Goal: Task Accomplishment & Management: Complete application form

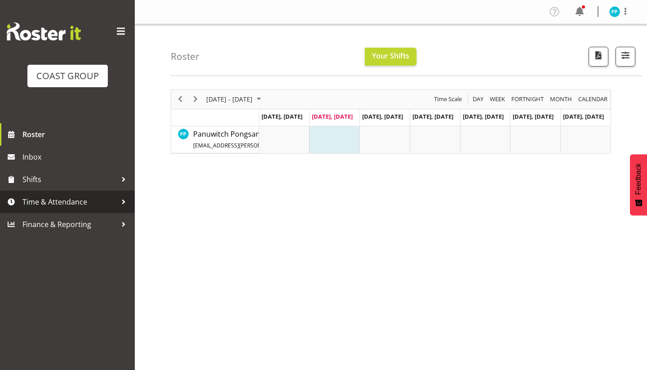
click at [44, 199] on span "Time & Attendance" at bounding box center [69, 201] width 94 height 13
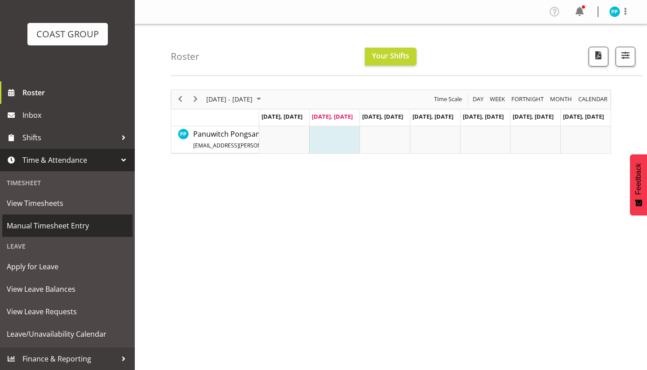
scroll to position [42, 0]
click at [40, 223] on span "Manual Timesheet Entry" at bounding box center [67, 225] width 121 height 13
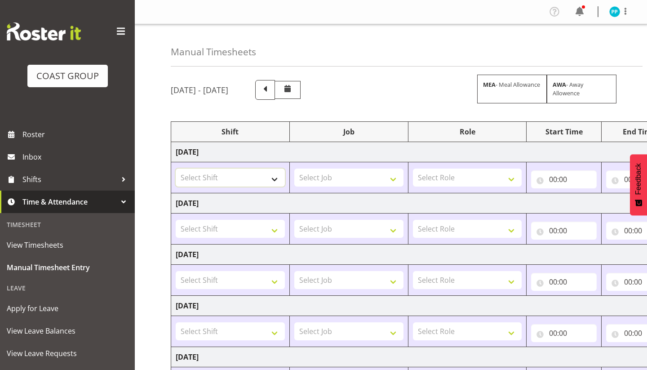
click at [247, 179] on select "Select Shift ?Install - Bunnings Akld AI Summit AP Training Course Aleisha Shif…" at bounding box center [230, 177] width 109 height 18
select select "987"
select select "69"
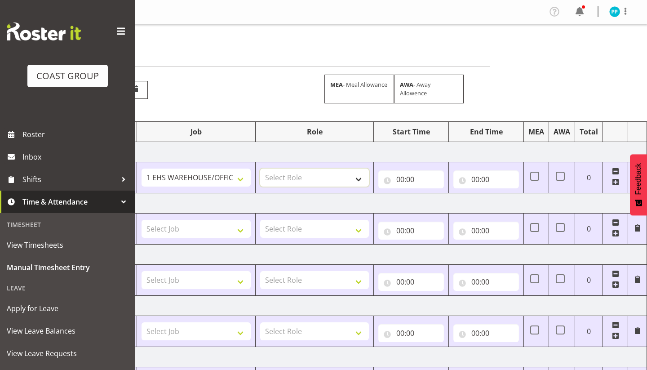
scroll to position [0, 153]
select select "189"
click at [401, 179] on input "00:00" at bounding box center [411, 179] width 66 height 18
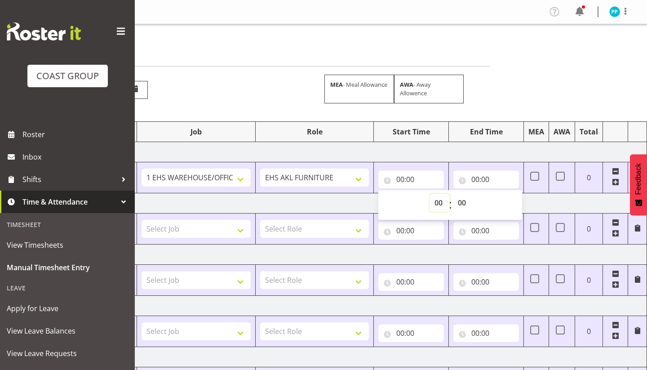
select select "7"
type input "07:00"
select select "30"
type input "07:30"
click at [477, 176] on input "00:00" at bounding box center [486, 179] width 66 height 18
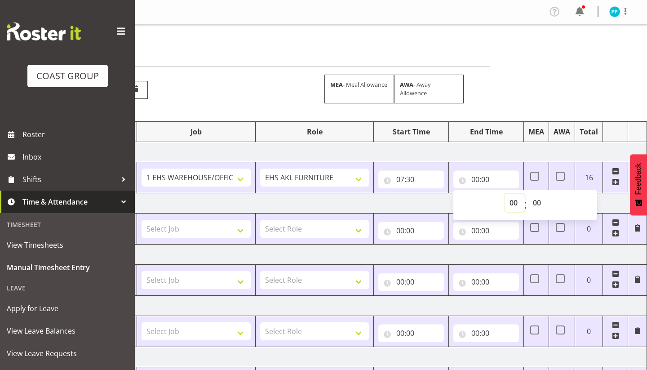
select select "19"
type input "19:00"
click at [375, 200] on td "Thursday 14th August 2025" at bounding box center [332, 203] width 628 height 20
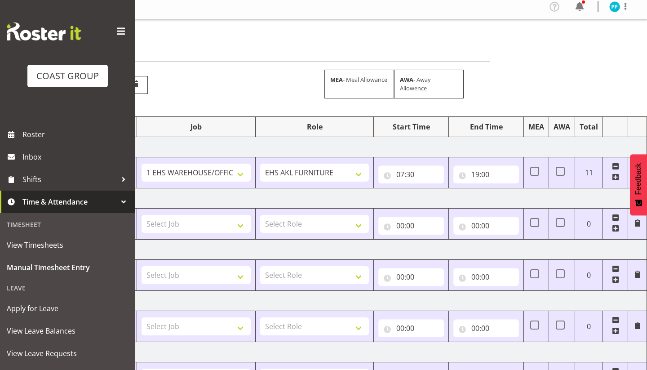
scroll to position [6, 0]
click at [533, 168] on span at bounding box center [534, 170] width 9 height 9
click at [533, 168] on input "checkbox" at bounding box center [533, 171] width 6 height 6
checkbox input "true"
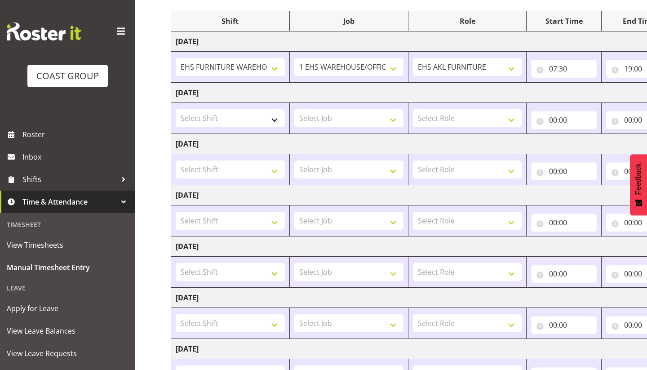
scroll to position [0, 0]
select select "987"
click at [320, 117] on select "Select Job 1 Carlton Events 1 Carlton Hamilton 1 Carlton Wellington 1 EHS WAREH…" at bounding box center [348, 118] width 109 height 18
select select "69"
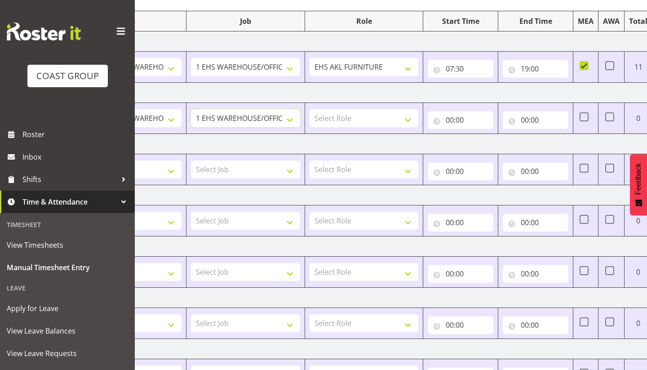
scroll to position [0, 136]
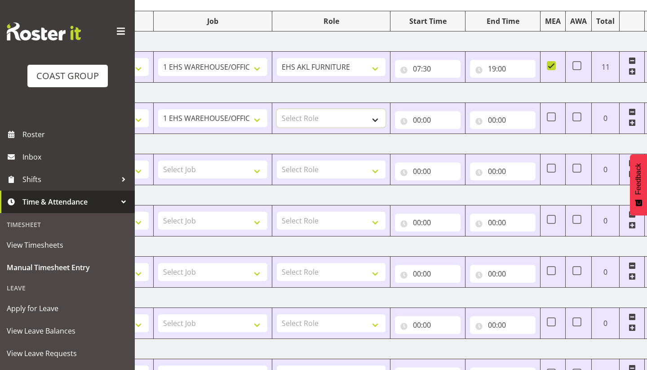
select select "189"
click at [418, 119] on input "00:00" at bounding box center [428, 120] width 66 height 18
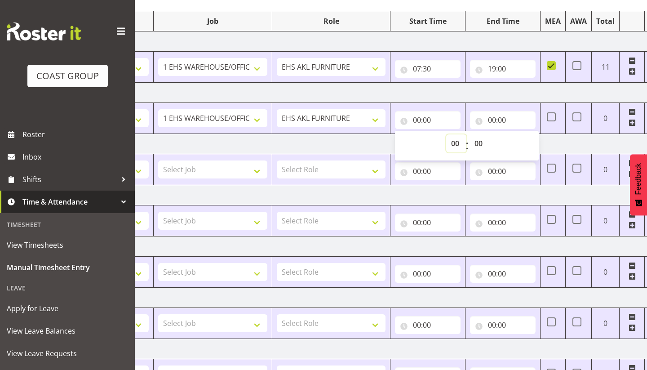
select select "8"
type input "08:00"
select select "30"
type input "08:30"
click at [494, 116] on input "00:00" at bounding box center [503, 120] width 66 height 18
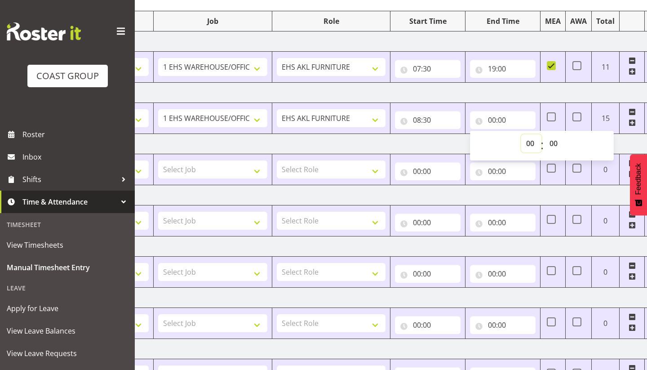
select select "17"
type input "17:00"
select select "30"
type input "17:30"
click at [392, 145] on td "Friday 15th August 2025" at bounding box center [349, 144] width 628 height 20
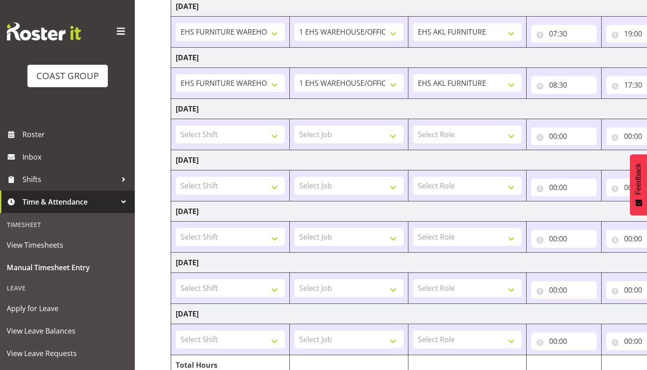
scroll to position [146, 0]
click at [234, 139] on select "Select Shift ?Install - Bunnings Akld AI Summit AP Training Course Aleisha Shif…" at bounding box center [230, 133] width 109 height 18
select select "987"
click at [330, 133] on select "Select Job 1 Carlton Events 1 Carlton Hamilton 1 Carlton Wellington 1 EHS WAREH…" at bounding box center [348, 133] width 109 height 18
select select "69"
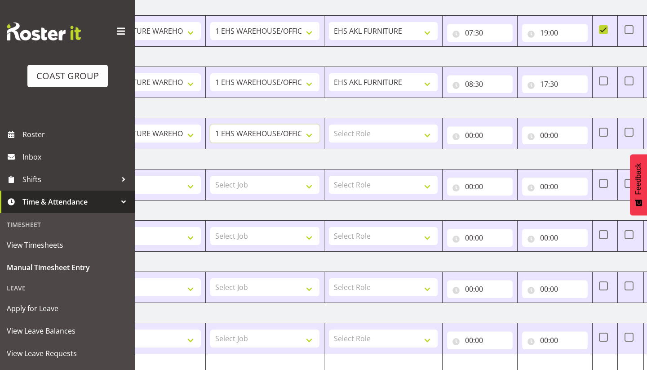
scroll to position [0, 93]
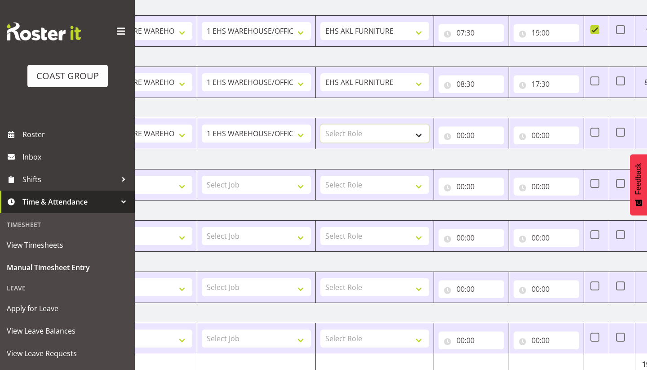
select select "189"
click at [457, 133] on input "00:00" at bounding box center [471, 135] width 66 height 18
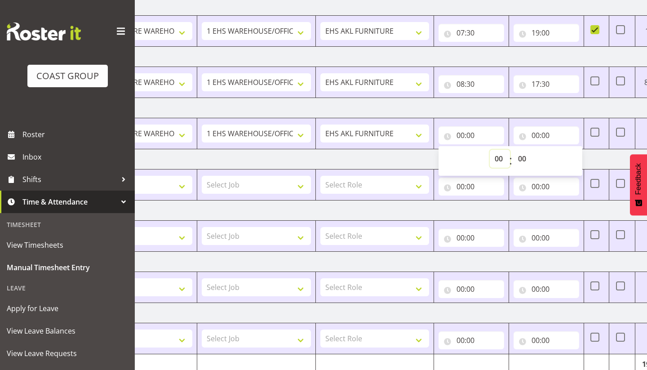
select select "7"
type input "07:00"
select select "30"
type input "07:30"
click at [536, 134] on input "00:00" at bounding box center [546, 135] width 66 height 18
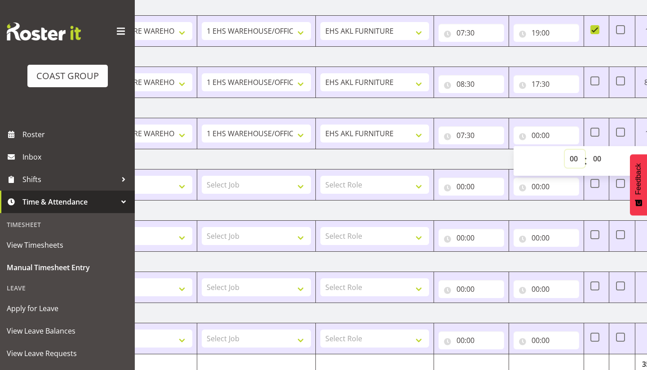
select select "17"
type input "17:00"
click at [481, 160] on td "Saturday 16th August 2025" at bounding box center [393, 159] width 628 height 20
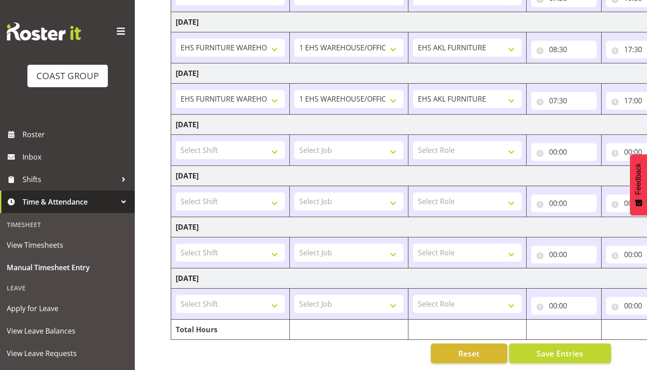
scroll to position [181, 0]
click at [238, 254] on select "Select Shift ?Install - Bunnings Akld AI Summit AP Training Course Aleisha Shif…" at bounding box center [230, 252] width 109 height 18
select select "987"
click at [317, 251] on select "Select Job 1 Carlton Events 1 Carlton Hamilton 1 Carlton Wellington 1 EHS WAREH…" at bounding box center [348, 252] width 109 height 18
select select "69"
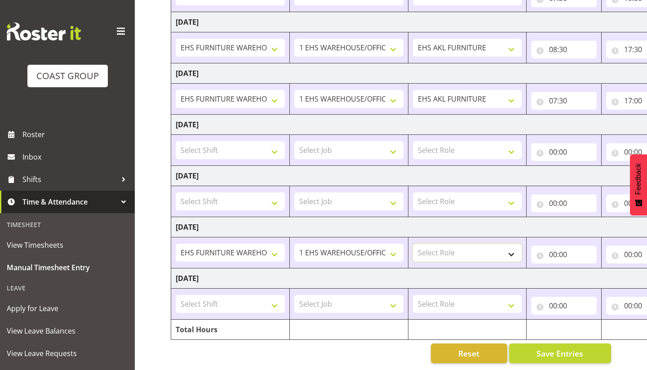
select select "189"
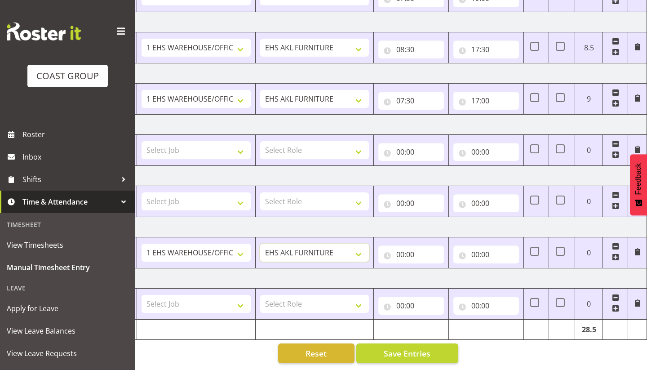
scroll to position [0, 153]
drag, startPoint x: 400, startPoint y: 256, endPoint x: 432, endPoint y: 251, distance: 31.7
click at [401, 256] on input "00:00" at bounding box center [411, 254] width 66 height 18
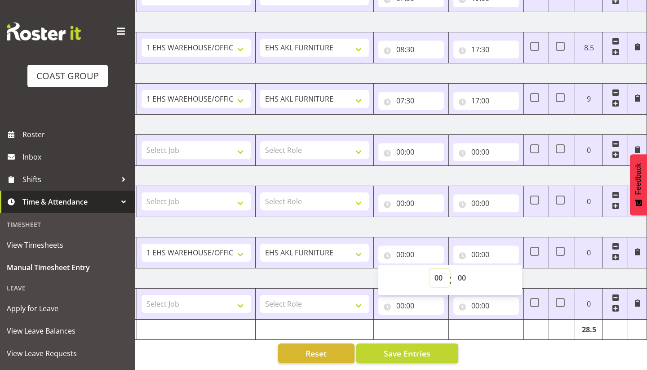
select select "7"
type input "07:00"
select select "30"
type input "07:30"
click at [477, 253] on input "00:00" at bounding box center [486, 254] width 66 height 18
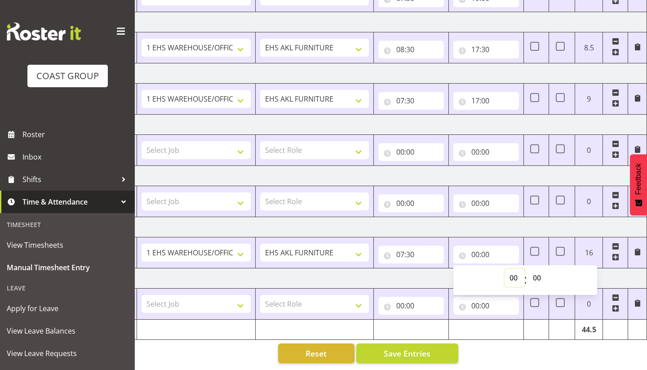
select select "16"
type input "16:00"
click at [417, 277] on td "Tuesday 19th August 2025" at bounding box center [332, 278] width 628 height 20
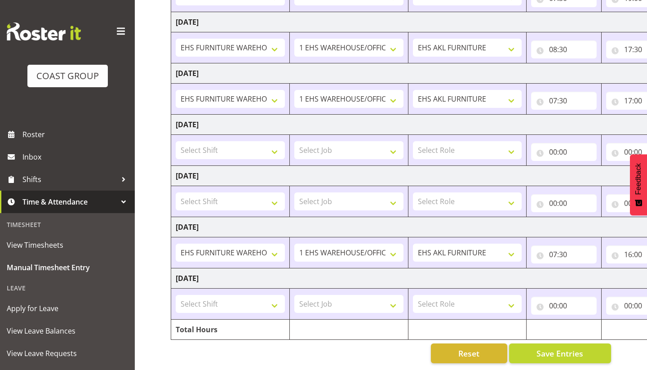
scroll to position [0, 0]
click at [554, 353] on span "Save Entries" at bounding box center [559, 353] width 47 height 12
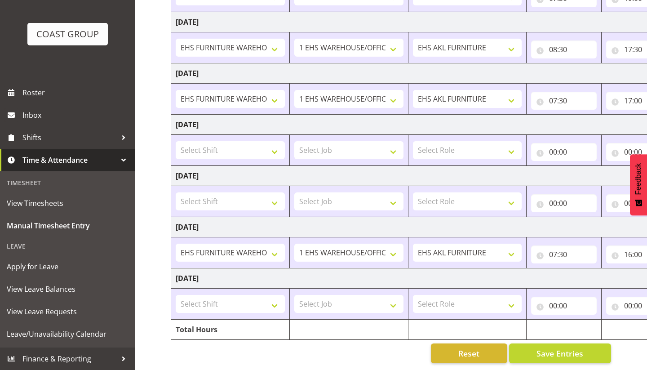
scroll to position [42, 0]
click at [43, 268] on span "Apply for Leave" at bounding box center [67, 266] width 121 height 13
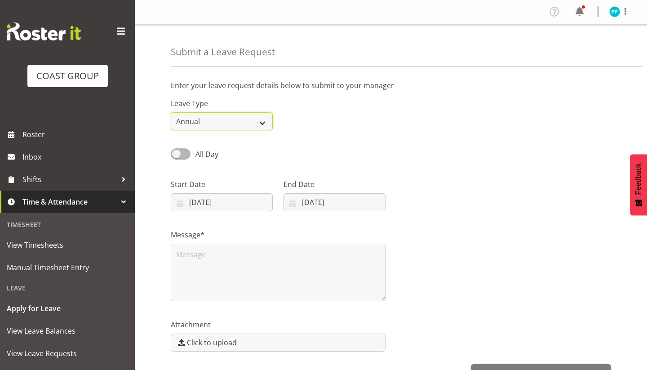
select select "Sick"
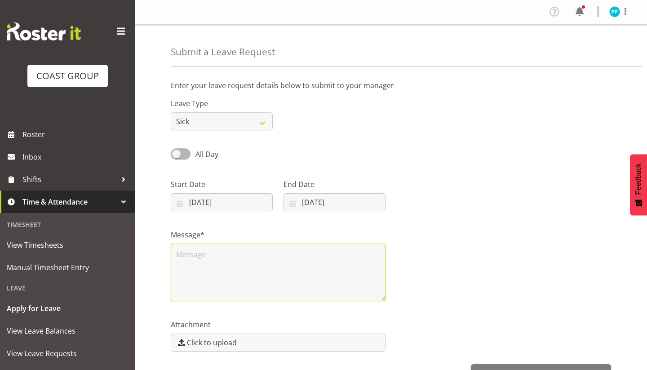
click at [243, 257] on textarea at bounding box center [278, 271] width 215 height 57
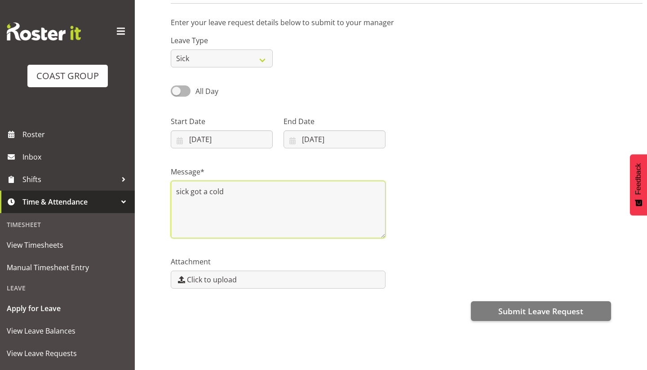
scroll to position [63, 0]
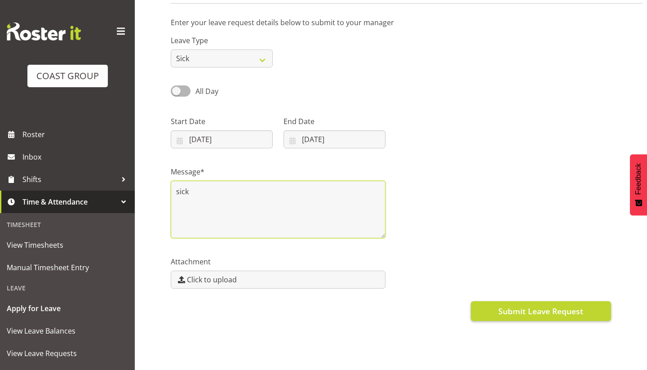
type textarea "sick"
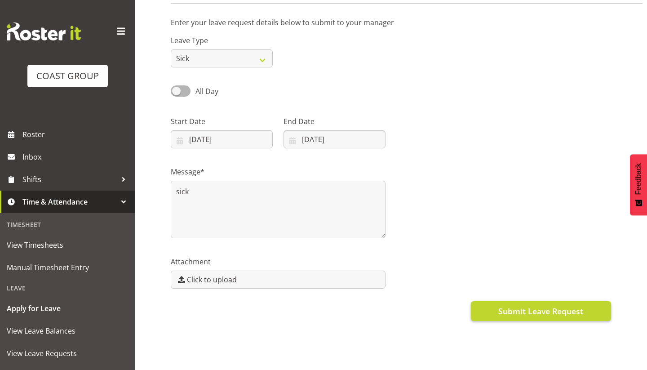
click at [497, 310] on button "Submit Leave Request" at bounding box center [541, 311] width 140 height 20
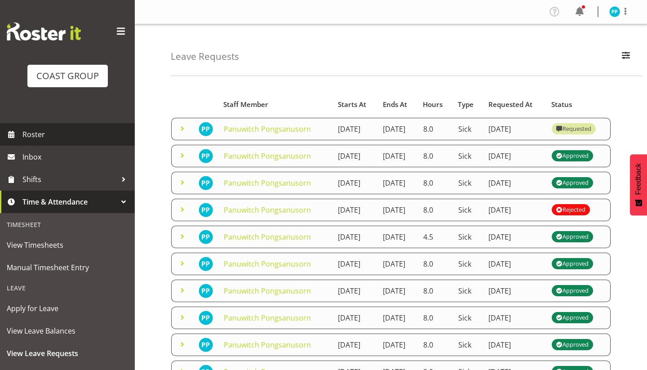
click at [32, 132] on span "Roster" at bounding box center [76, 134] width 108 height 13
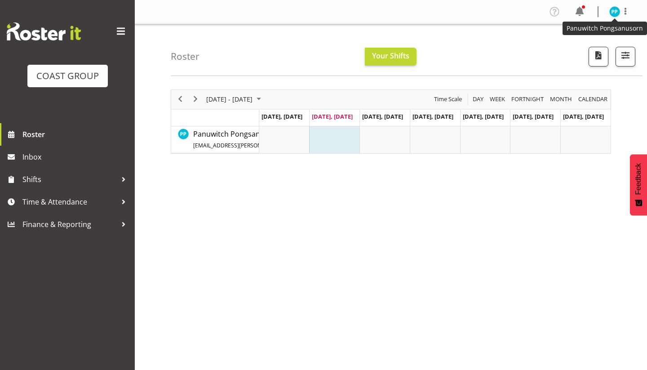
click at [610, 14] on img at bounding box center [614, 11] width 11 height 11
click at [567, 46] on link "Log Out" at bounding box center [587, 47] width 86 height 16
